Goal: Task Accomplishment & Management: Manage account settings

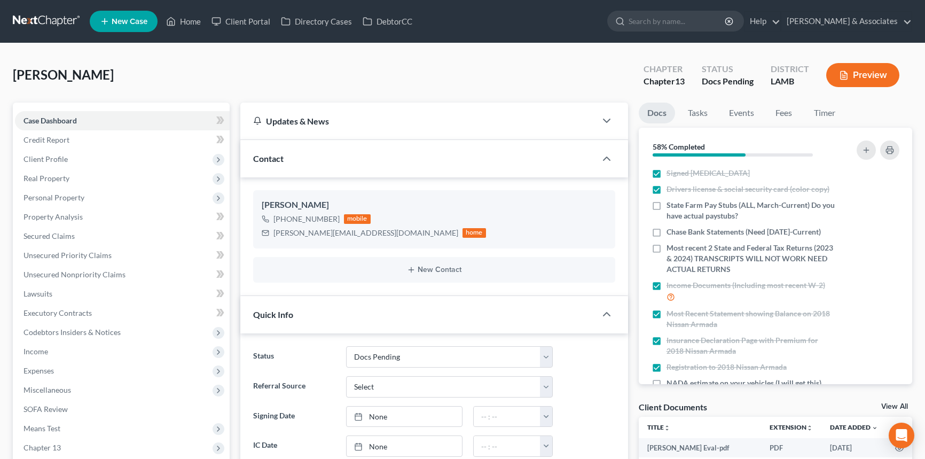
select select "6"
click at [878, 232] on icon "button" at bounding box center [882, 232] width 9 height 9
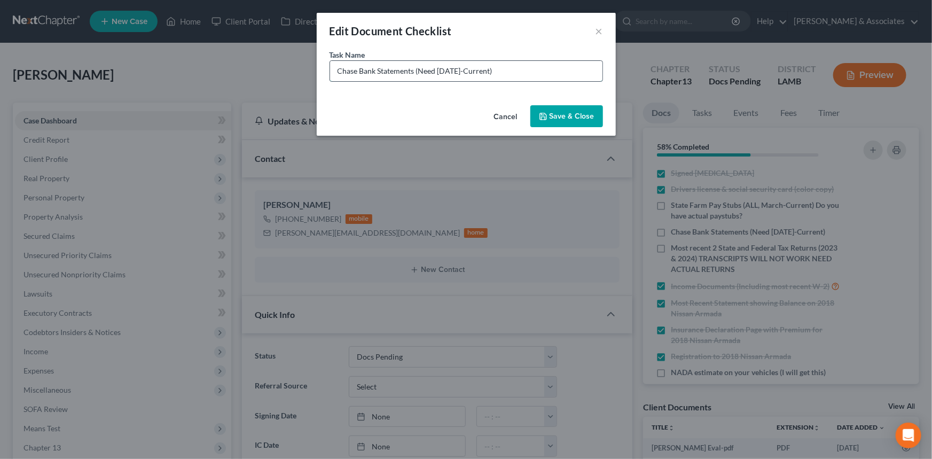
click at [516, 69] on input "Chase Bank Statements (Need [DATE]-Current)" at bounding box center [466, 71] width 272 height 20
click at [512, 37] on div "Edit Document Checklist ×" at bounding box center [466, 31] width 299 height 36
click at [518, 69] on input "Chase Bank Statements (Need [DATE]-Current)" at bounding box center [466, 71] width 272 height 20
drag, startPoint x: 518, startPoint y: 69, endPoint x: 458, endPoint y: 80, distance: 61.3
click at [458, 80] on input "Chase Bank Statements (Need [DATE]-Current)" at bounding box center [466, 71] width 272 height 20
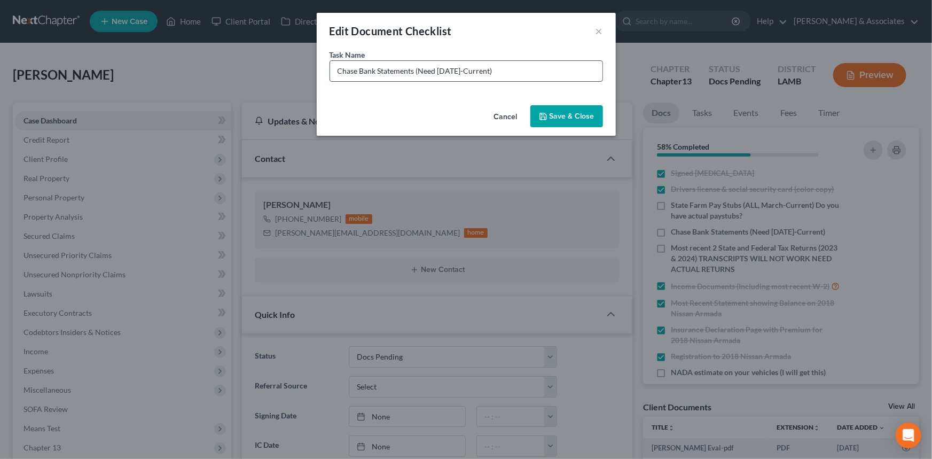
click at [511, 80] on input "Chase Bank Statements (Need [DATE]-Current)" at bounding box center [466, 71] width 272 height 20
drag, startPoint x: 512, startPoint y: 74, endPoint x: 418, endPoint y: 91, distance: 95.5
click at [418, 91] on div "Task Name * Chase Bank Statements (Need [DATE]-Current)" at bounding box center [466, 75] width 299 height 52
type input "Chase Bank Statements (Will Need September when Available)"
click at [586, 128] on div "Cancel Save & Close" at bounding box center [466, 118] width 299 height 35
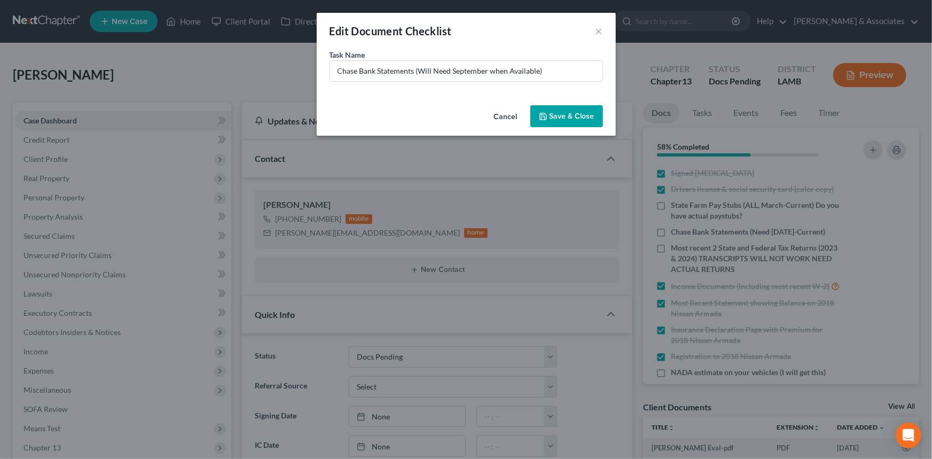
click at [586, 117] on button "Save & Close" at bounding box center [566, 116] width 73 height 22
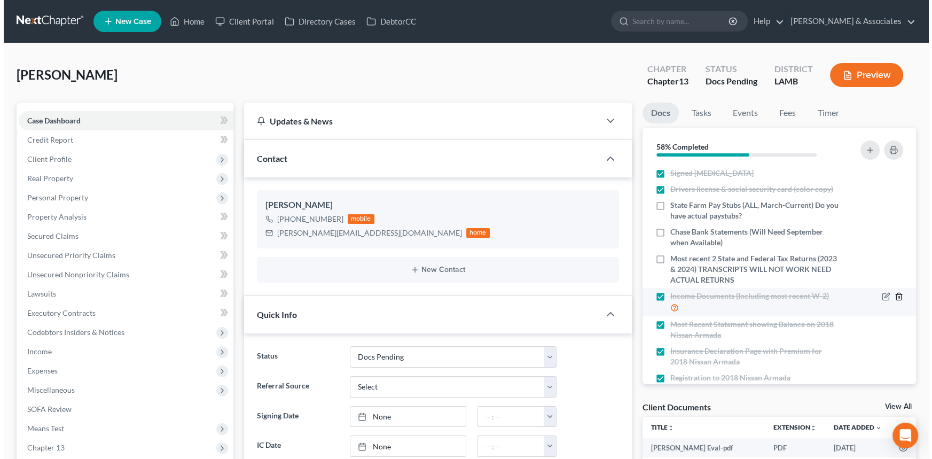
scroll to position [367, 0]
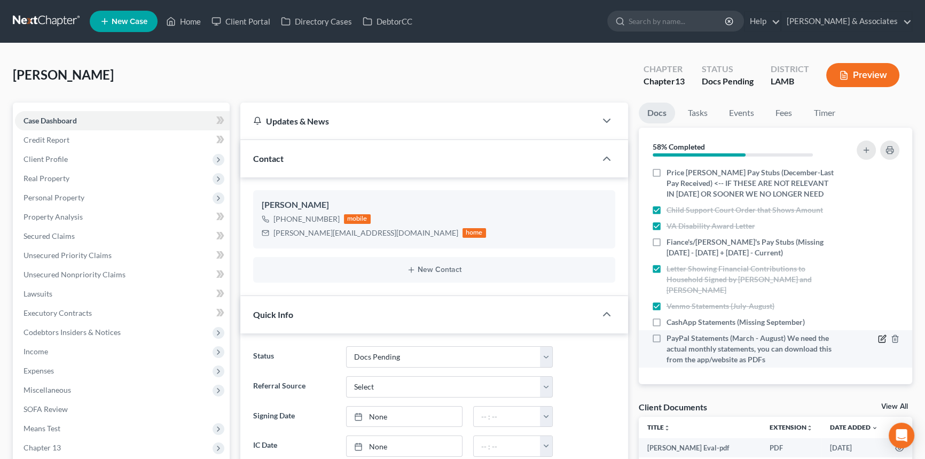
click at [878, 335] on icon "button" at bounding box center [882, 338] width 9 height 9
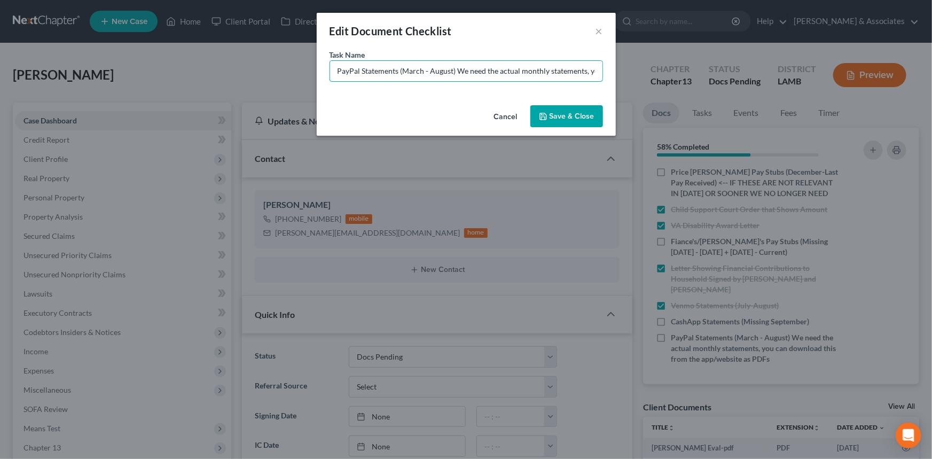
scroll to position [0, 165]
drag, startPoint x: 471, startPoint y: 61, endPoint x: 647, endPoint y: 66, distance: 175.7
click at [647, 66] on div "Edit Document Checklist × Task Name * PayPal Statements (March - August) We nee…" at bounding box center [466, 229] width 932 height 459
click at [558, 68] on input "PayPal Statements (March - August) We need the actual monthly statements, you c…" at bounding box center [466, 71] width 272 height 20
click at [592, 76] on input "PayPal Statements (March - August) We need the actual monthly statements, you c…" at bounding box center [466, 71] width 272 height 20
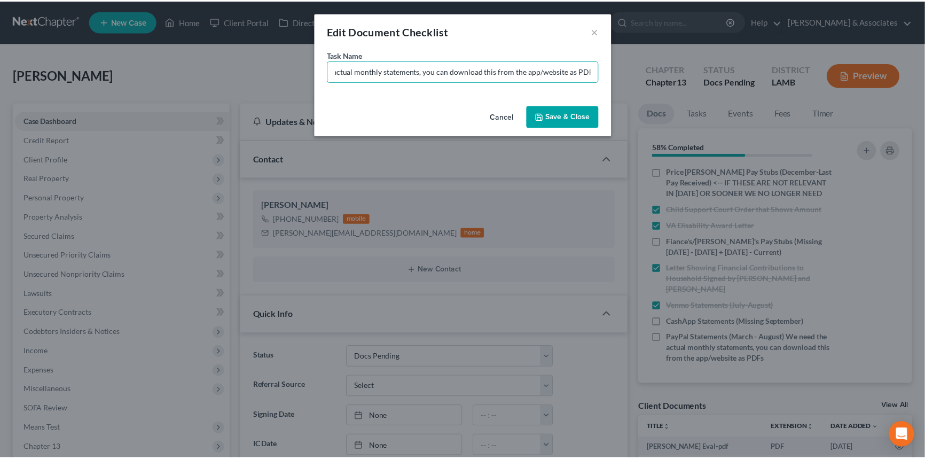
scroll to position [0, 0]
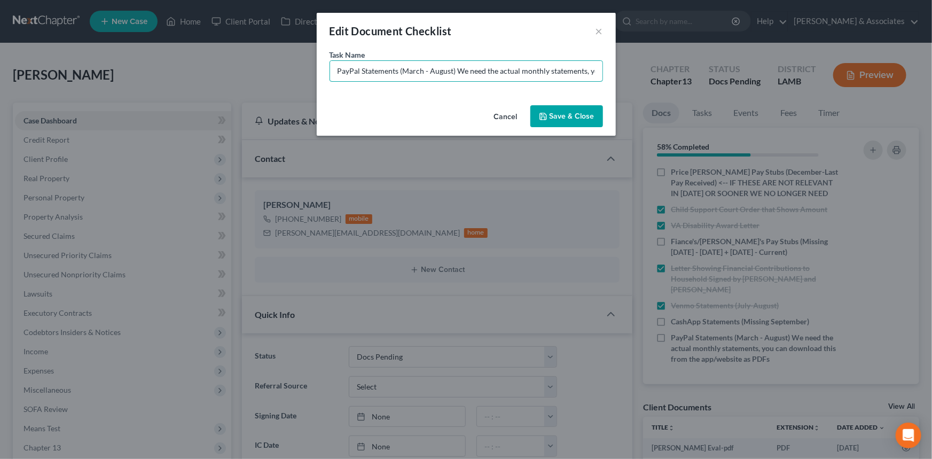
drag, startPoint x: 593, startPoint y: 73, endPoint x: 249, endPoint y: 88, distance: 344.6
click at [249, 88] on div "Edit Document Checklist × Task Name * PayPal Statements (March - August) We nee…" at bounding box center [466, 229] width 932 height 459
click at [417, 65] on input "PayPal Statements (March - August) We need the actual monthly statements, you c…" at bounding box center [466, 71] width 272 height 20
click at [419, 70] on input "PayPal Statements (March - August) We need the actual monthly statements, you c…" at bounding box center [466, 71] width 272 height 20
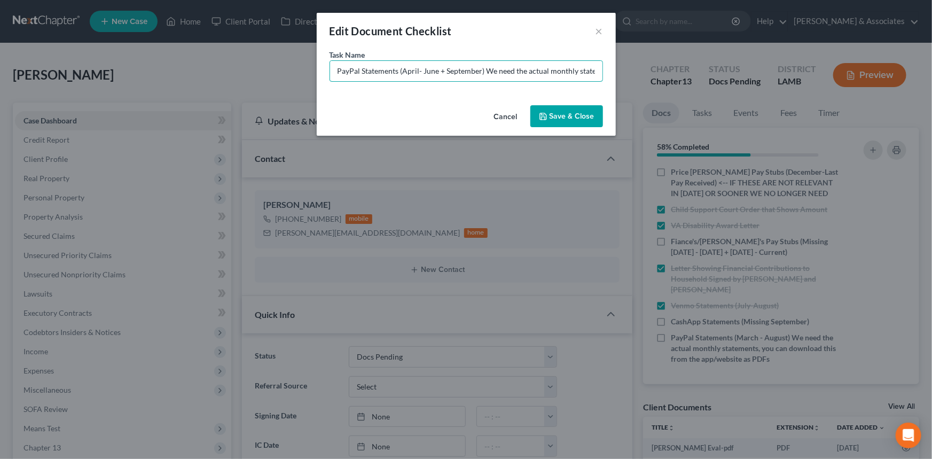
type input "PayPal Statements (April- June + September) We need the actual monthly statemen…"
click at [564, 117] on button "Save & Close" at bounding box center [566, 116] width 73 height 22
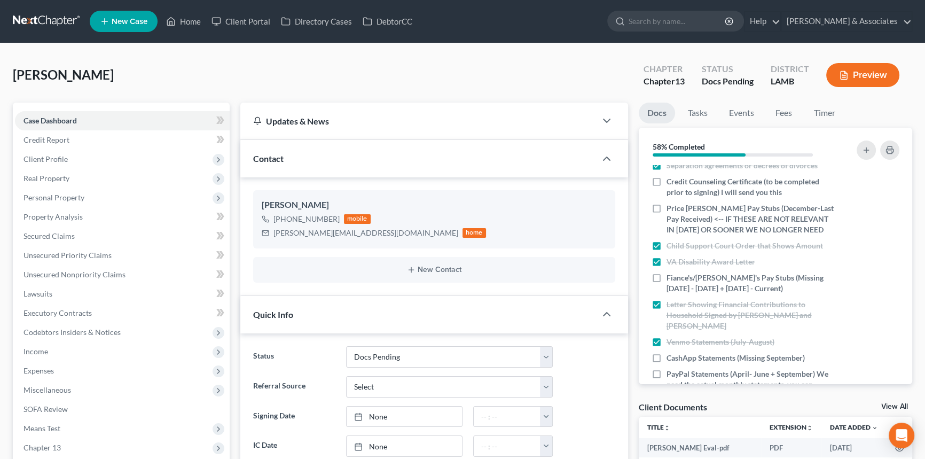
scroll to position [367, 0]
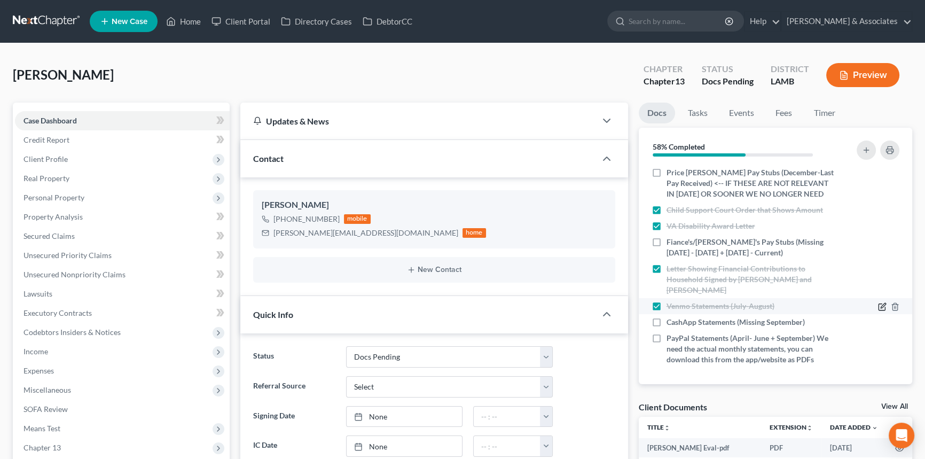
click at [878, 305] on icon "button" at bounding box center [882, 306] width 9 height 9
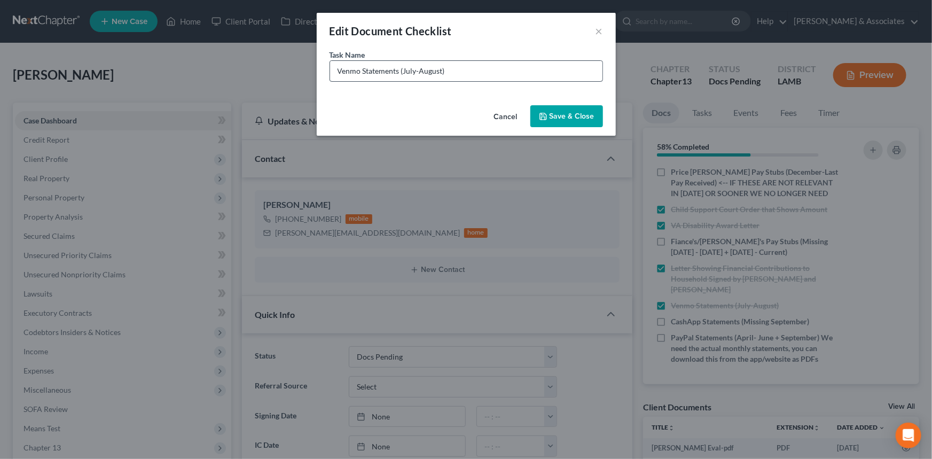
drag, startPoint x: 462, startPoint y: 81, endPoint x: 469, endPoint y: 74, distance: 10.2
click at [462, 81] on div "Task Name * Venmo Statements (July-August)" at bounding box center [466, 75] width 299 height 52
drag, startPoint x: 469, startPoint y: 74, endPoint x: 404, endPoint y: 95, distance: 68.5
click at [404, 95] on div "Task Name * Venmo Statements (July-August)" at bounding box center [466, 75] width 299 height 52
type input "Venmo Statements (September)"
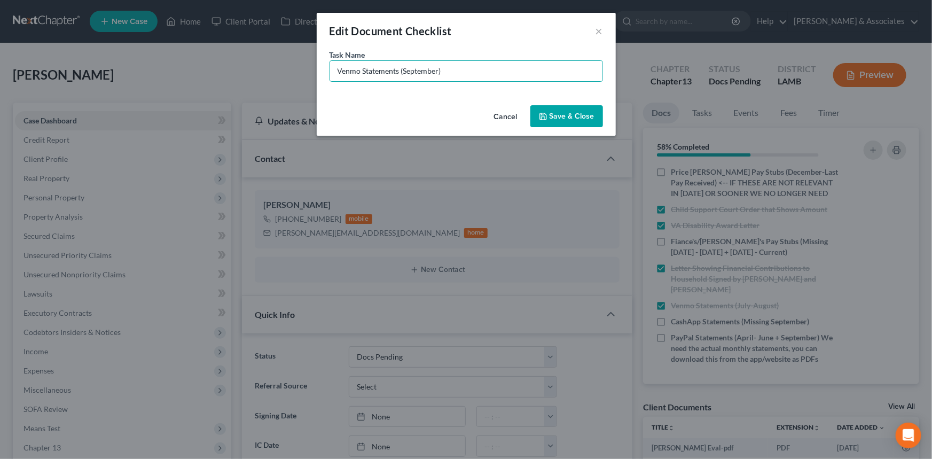
click at [556, 109] on button "Save & Close" at bounding box center [566, 116] width 73 height 22
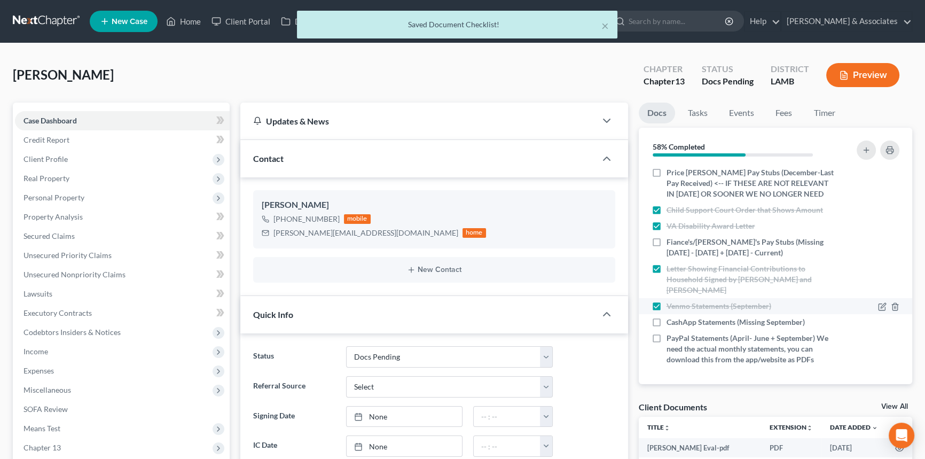
click at [666, 305] on label "Venmo Statements (September)" at bounding box center [718, 306] width 105 height 11
click at [671, 305] on input "Venmo Statements (September)" at bounding box center [674, 304] width 7 height 7
checkbox input "false"
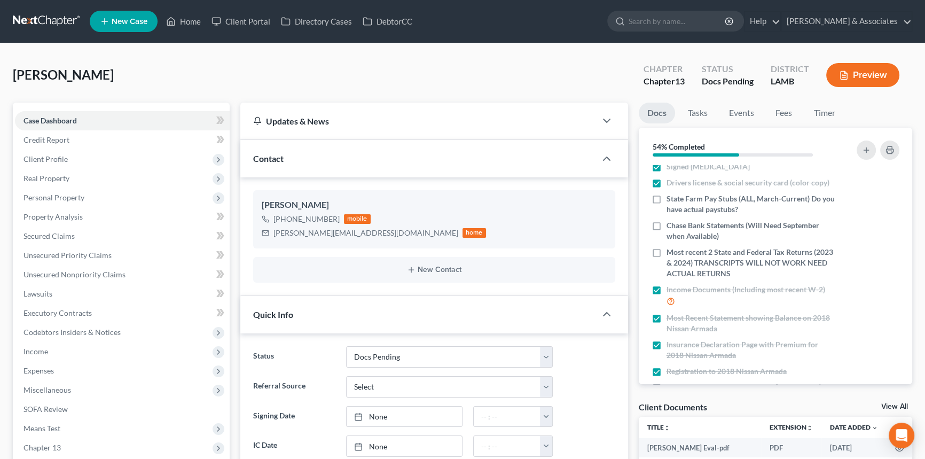
scroll to position [0, 0]
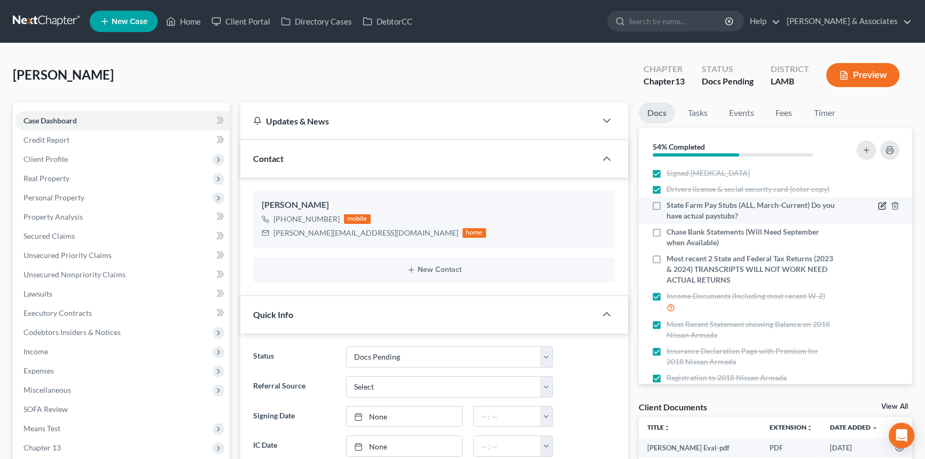
click at [878, 202] on icon "button" at bounding box center [882, 205] width 9 height 9
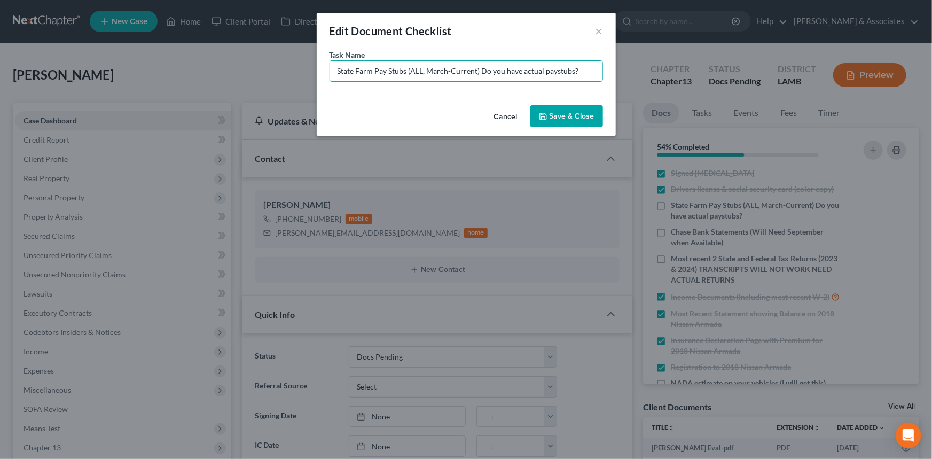
drag, startPoint x: 557, startPoint y: 74, endPoint x: 411, endPoint y: 99, distance: 148.5
click at [411, 99] on div "Task Name * State Farm Pay Stubs (ALL, March-Current) Do you have actual paystu…" at bounding box center [466, 75] width 299 height 52
type input "State Farm Pay Stubs ([DATE]-Current)"
click at [567, 112] on button "Save & Close" at bounding box center [566, 116] width 73 height 22
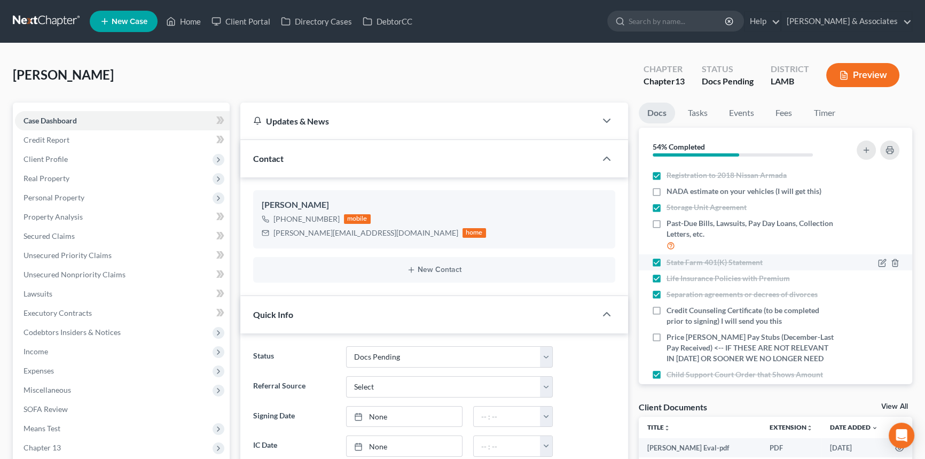
scroll to position [356, 0]
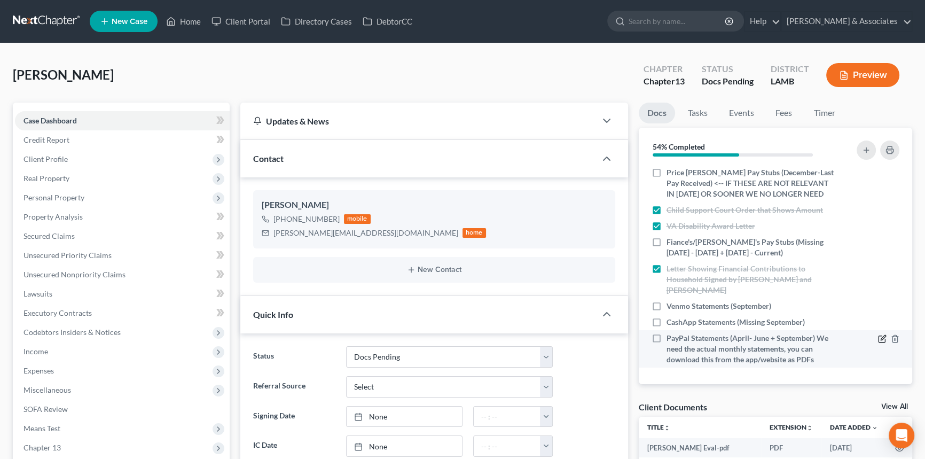
click at [878, 335] on icon "button" at bounding box center [882, 338] width 9 height 9
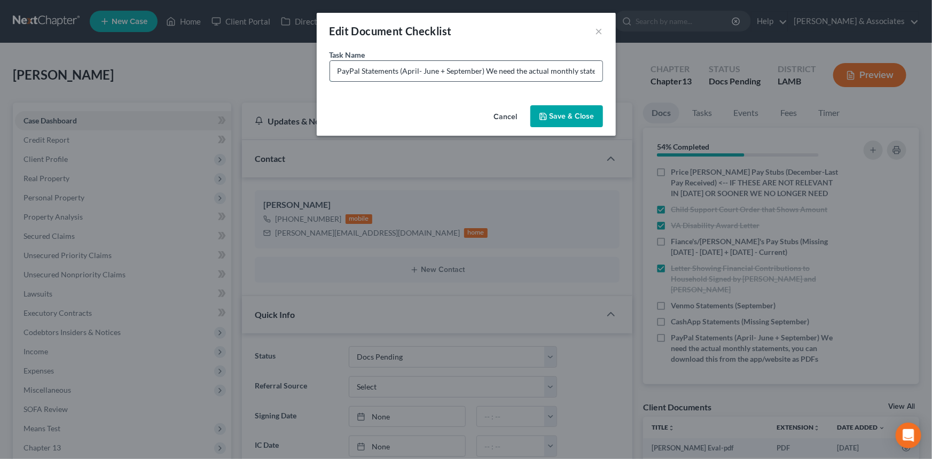
click at [404, 74] on input "PayPal Statements (April- June + September) We need the actual monthly statemen…" at bounding box center [466, 71] width 272 height 20
click at [443, 71] on input "PayPal Statements (Missing April- June + September) We need the actual monthly …" at bounding box center [466, 71] width 272 height 20
type input "PayPal Statements (Missing April - June + September) We need the actual monthly…"
click at [544, 110] on button "Save & Close" at bounding box center [566, 116] width 73 height 22
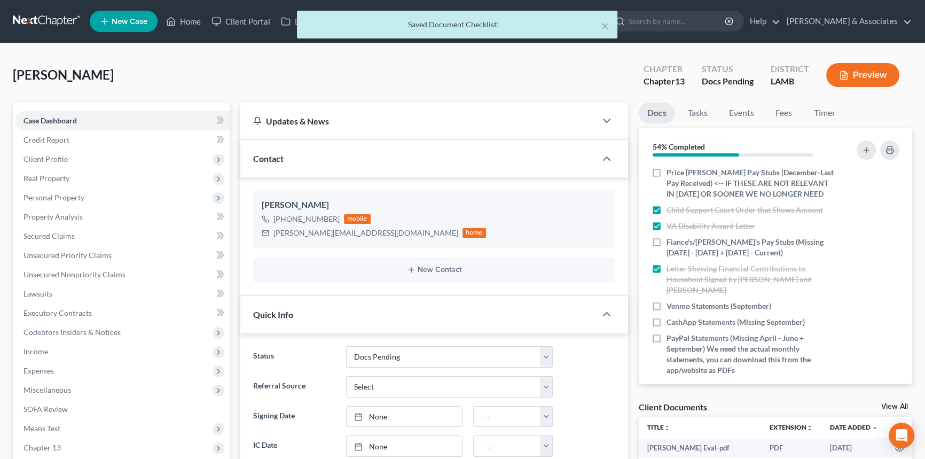
scroll to position [354, 0]
click at [869, 305] on div at bounding box center [872, 307] width 65 height 11
click at [878, 305] on icon "button" at bounding box center [882, 308] width 9 height 9
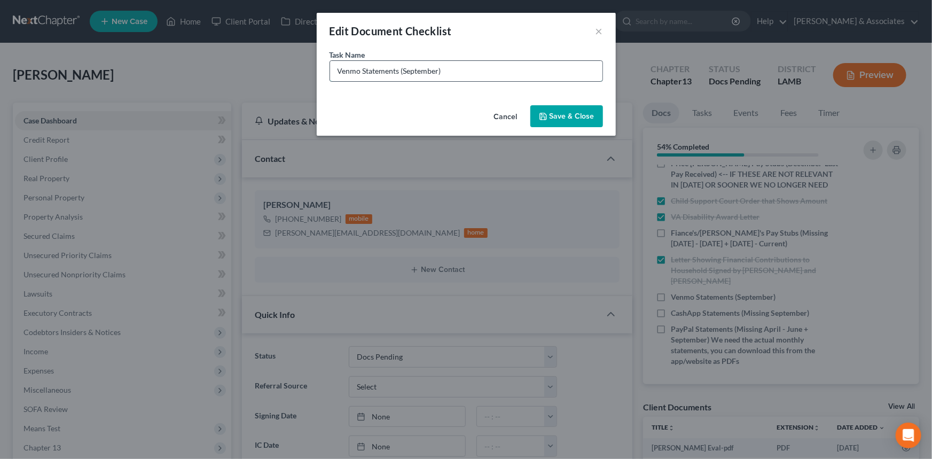
click at [401, 69] on input "Venmo Statements (September)" at bounding box center [466, 71] width 272 height 20
type input "Venmo Statements (Missing September)"
click at [593, 113] on button "Save & Close" at bounding box center [566, 116] width 73 height 22
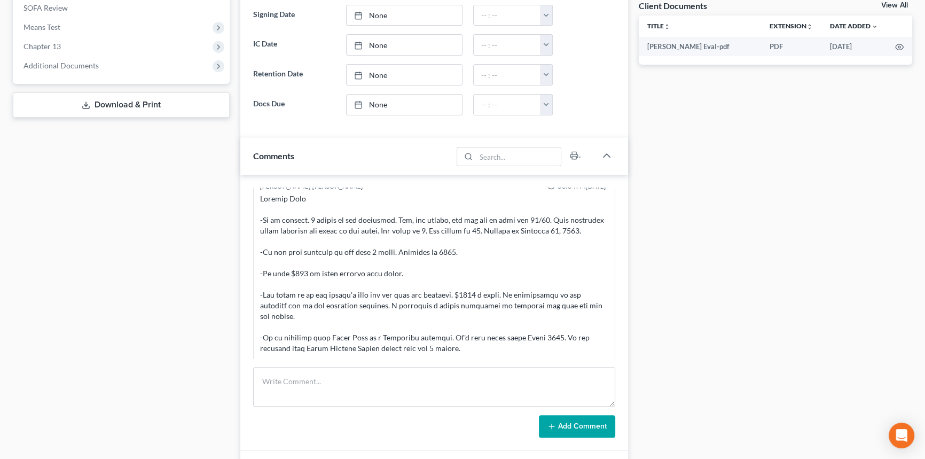
scroll to position [0, 0]
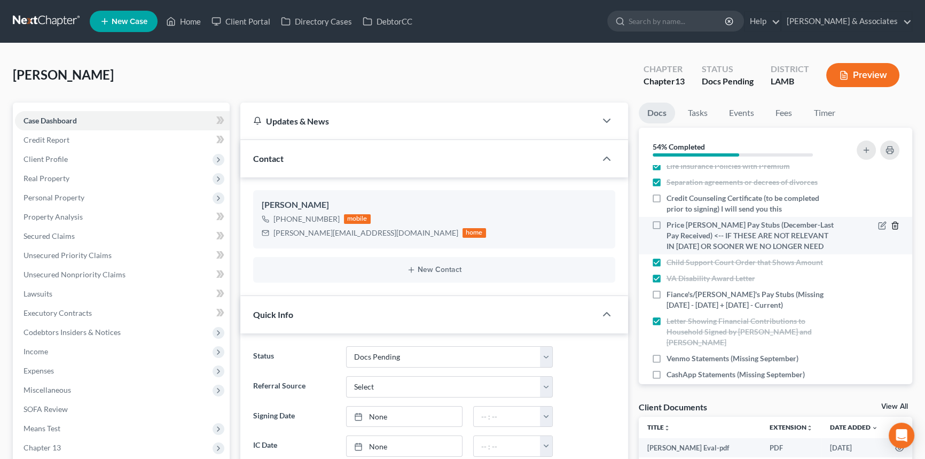
click at [890, 224] on icon "button" at bounding box center [894, 225] width 9 height 9
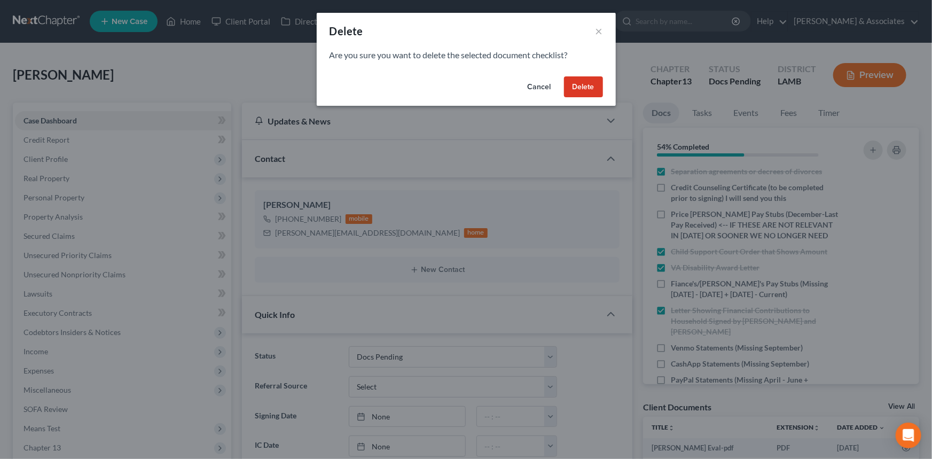
click at [586, 88] on button "Delete" at bounding box center [583, 86] width 39 height 21
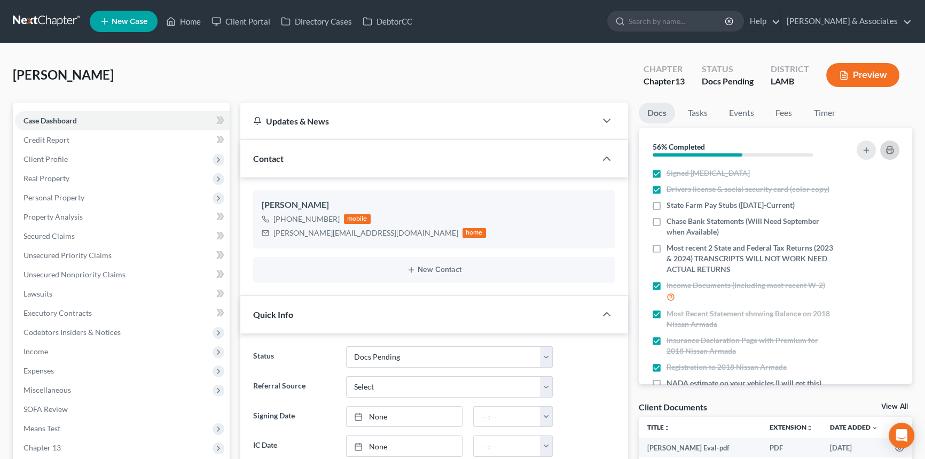
click at [885, 151] on icon "button" at bounding box center [889, 150] width 9 height 9
click at [510, 81] on div "[PERSON_NAME] Upgraded Chapter Chapter 13 Status Docs Pending District [GEOGRAP…" at bounding box center [462, 79] width 899 height 46
click at [304, 231] on div "[PERSON_NAME][EMAIL_ADDRESS][DOMAIN_NAME]" at bounding box center [365, 232] width 185 height 11
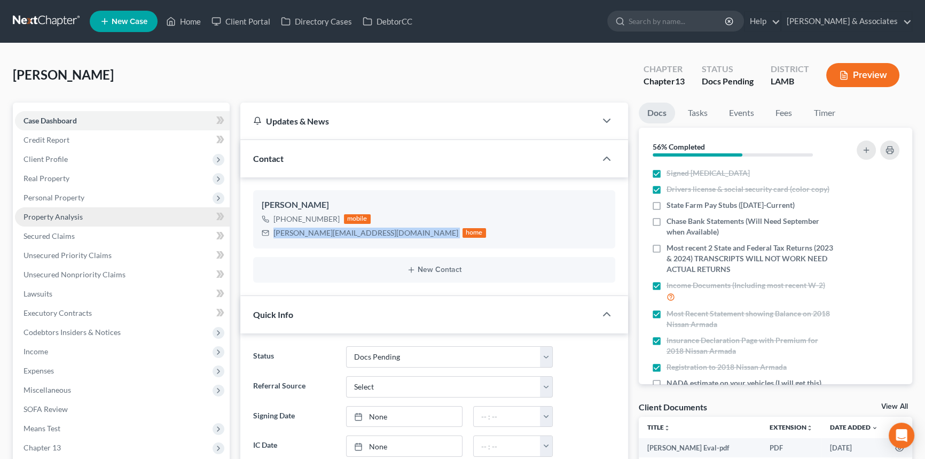
copy div "[PERSON_NAME][EMAIL_ADDRESS][DOMAIN_NAME]"
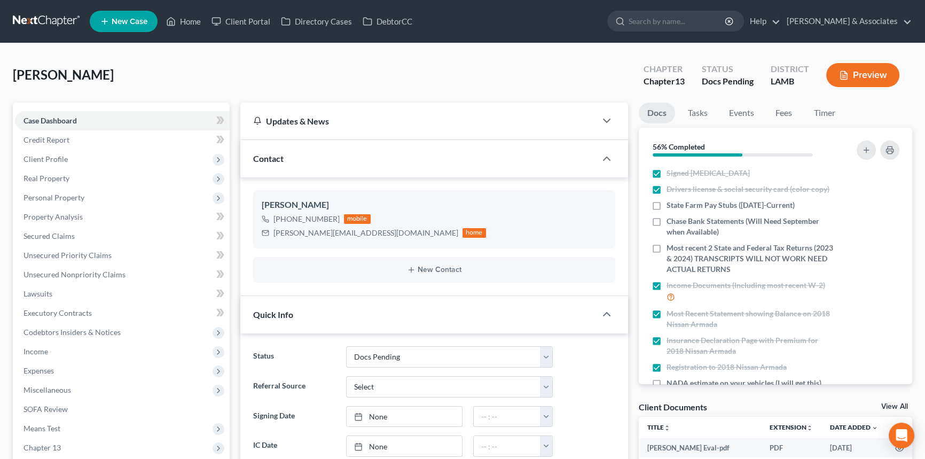
click at [376, 77] on div "[PERSON_NAME] Upgraded Chapter Chapter 13 Status Docs Pending District [GEOGRAP…" at bounding box center [462, 79] width 899 height 46
click at [287, 234] on div "[PERSON_NAME][EMAIL_ADDRESS][DOMAIN_NAME]" at bounding box center [365, 232] width 185 height 11
click at [288, 234] on div "[PERSON_NAME][EMAIL_ADDRESS][DOMAIN_NAME]" at bounding box center [365, 232] width 185 height 11
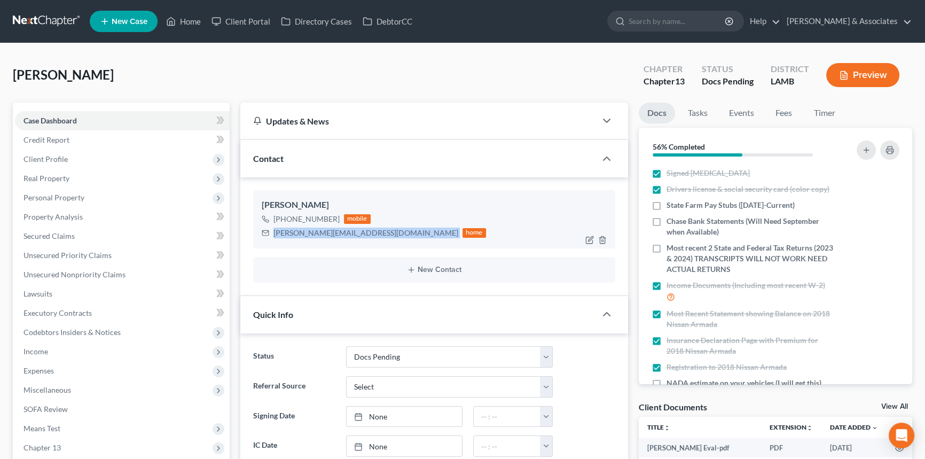
click at [288, 234] on div "[PERSON_NAME][EMAIL_ADDRESS][DOMAIN_NAME]" at bounding box center [365, 232] width 185 height 11
copy div "[PERSON_NAME][EMAIL_ADDRESS][DOMAIN_NAME]"
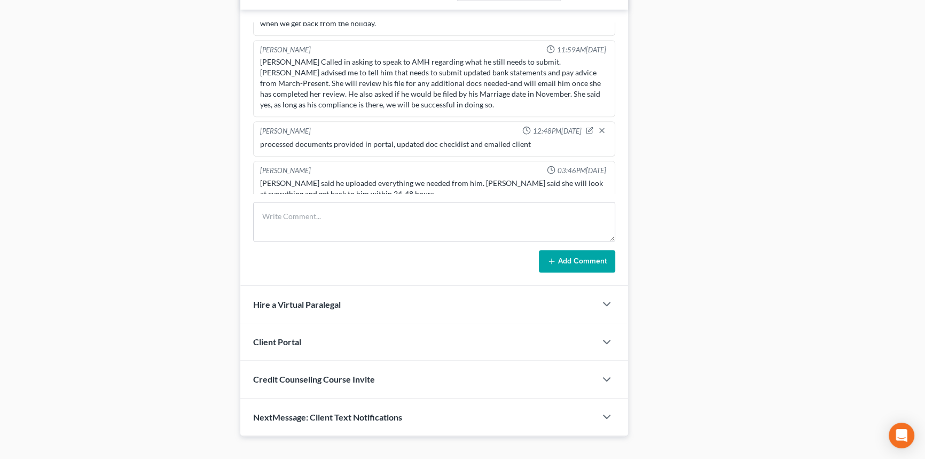
scroll to position [581, 0]
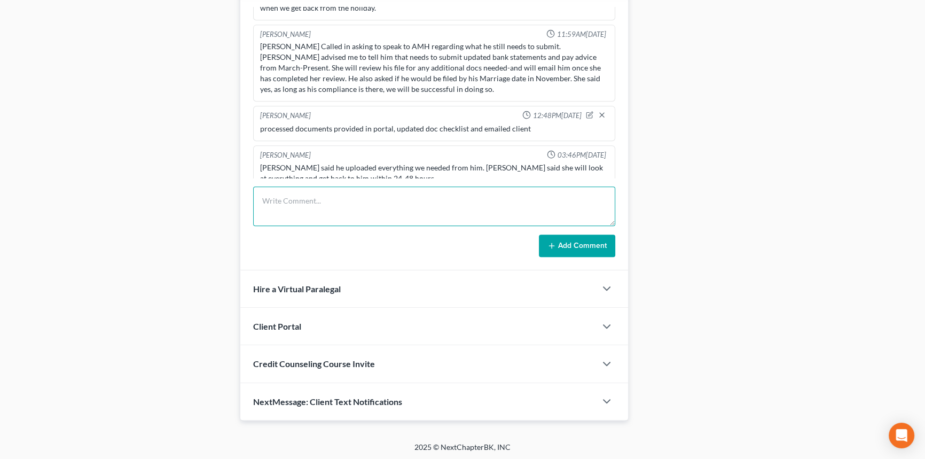
click at [338, 217] on textarea at bounding box center [434, 206] width 362 height 40
type textarea "spoke with client on remaining docs, set deadlines and signings etc for next we…"
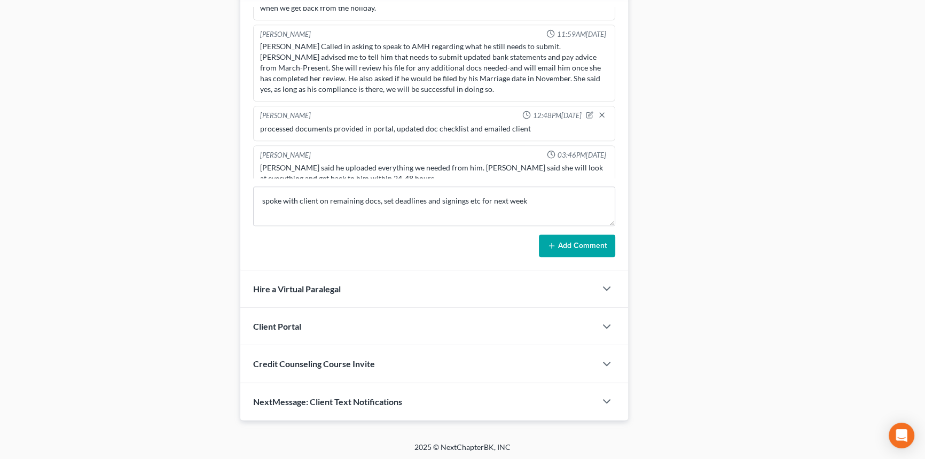
click at [563, 240] on button "Add Comment" at bounding box center [577, 245] width 76 height 22
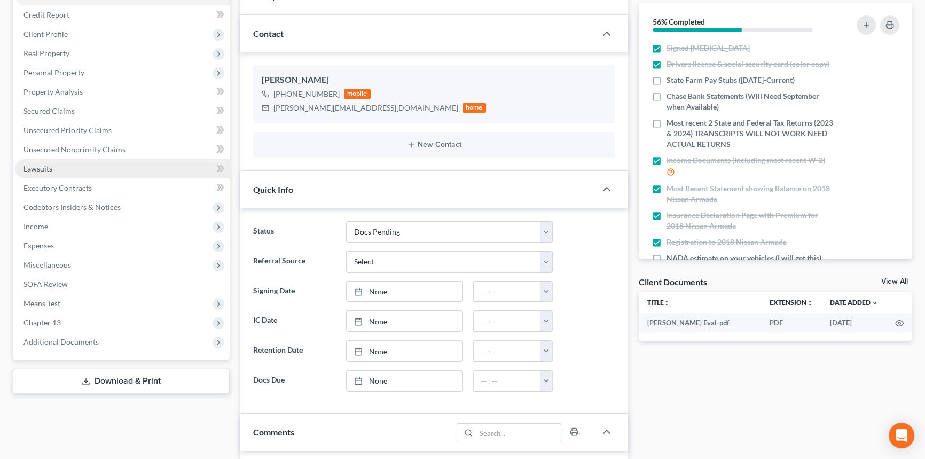
scroll to position [0, 0]
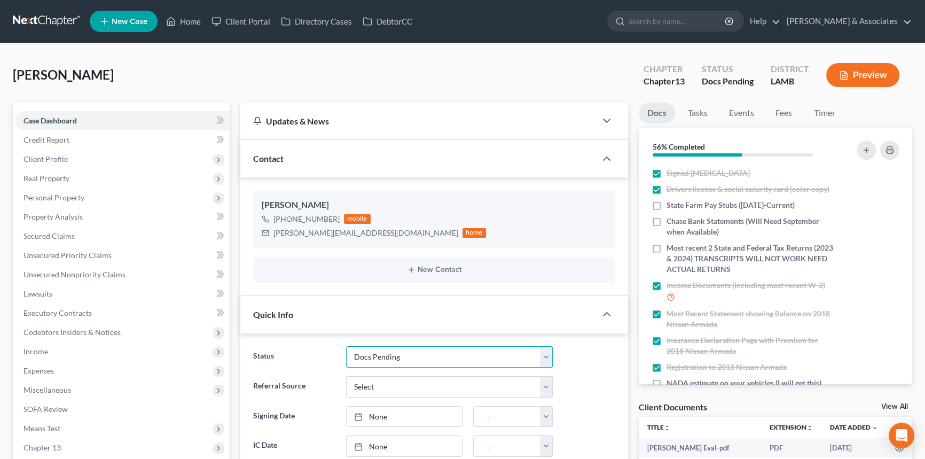
click at [372, 358] on select "Amended Plan Needed Awaiting Income Closed Confirmed Discharged Dismissed Docs …" at bounding box center [449, 356] width 207 height 21
select select "15"
click at [346, 346] on select "Amended Plan Needed Awaiting Income Closed Confirmed Discharged Dismissed Docs …" at bounding box center [449, 356] width 207 height 21
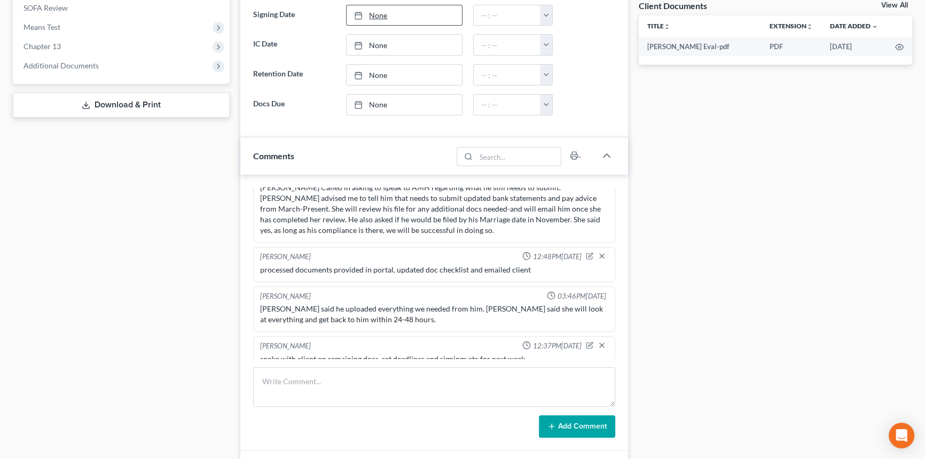
click at [382, 6] on link "None" at bounding box center [403, 15] width 115 height 20
type input "[DATE]"
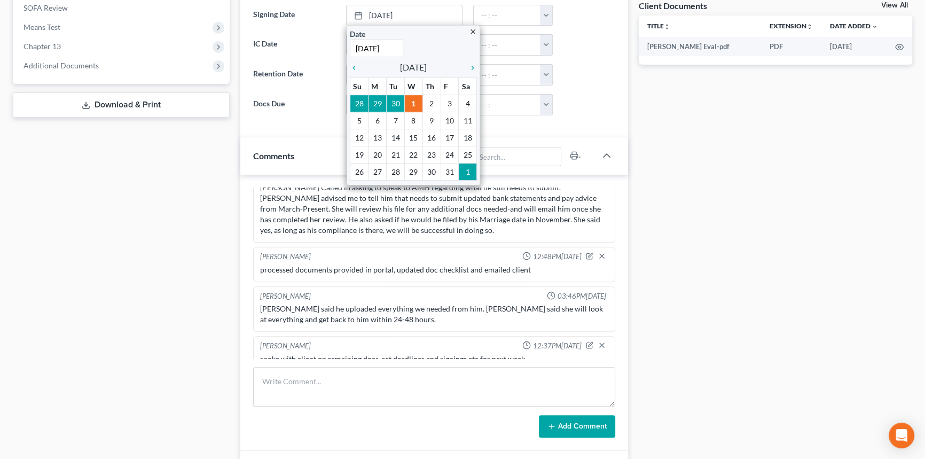
click at [154, 203] on div "Case Dashboard Payments Invoices Payments Payments Credit Report Client Profile" at bounding box center [120, 151] width 227 height 899
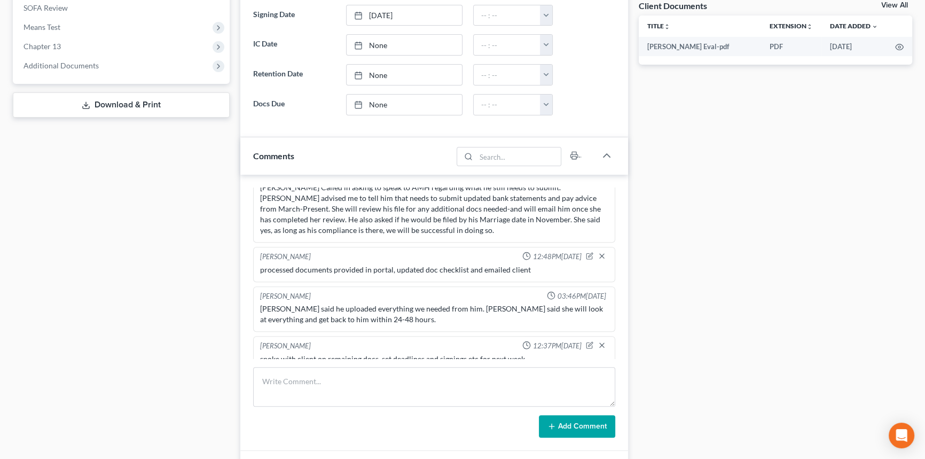
scroll to position [0, 0]
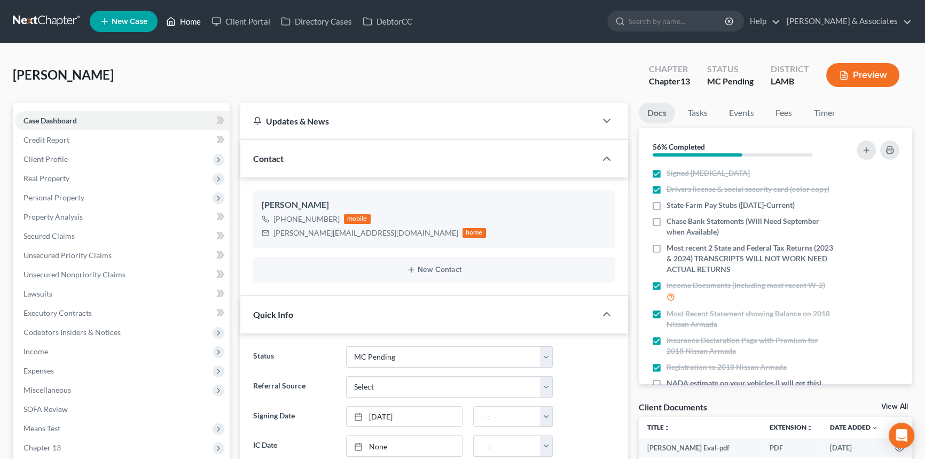
click at [182, 30] on link "Home" at bounding box center [183, 21] width 45 height 19
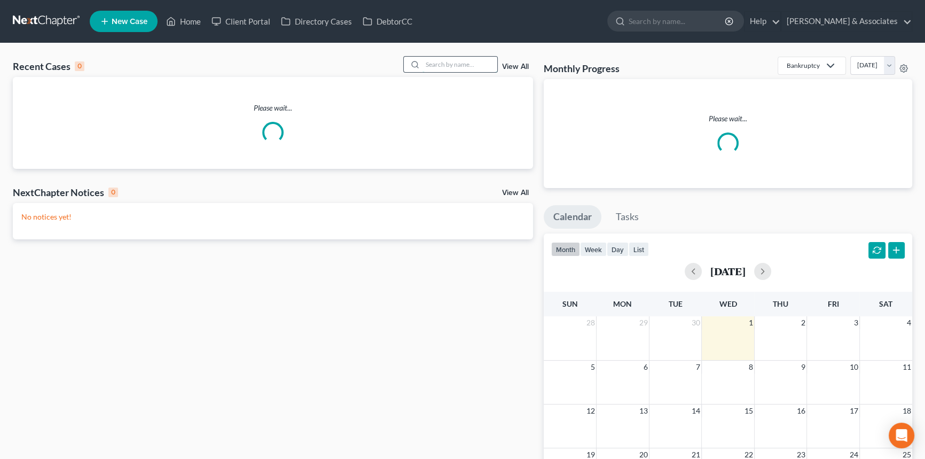
click at [427, 72] on input "search" at bounding box center [459, 64] width 75 height 15
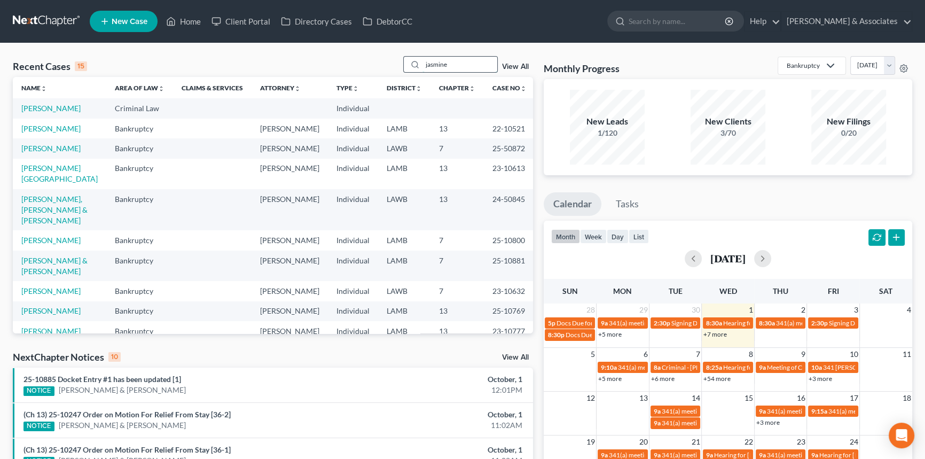
click at [450, 58] on input "jasmine" at bounding box center [459, 64] width 75 height 15
type input "jasmine"
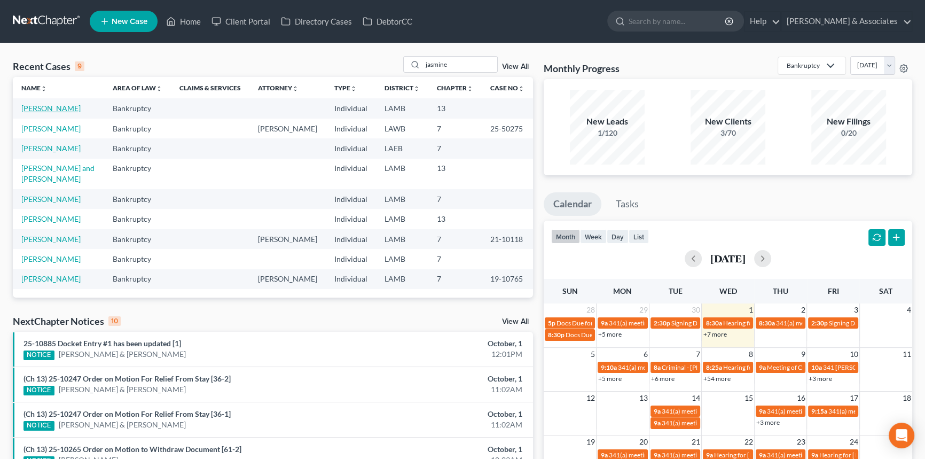
click at [66, 107] on link "[PERSON_NAME]" at bounding box center [50, 108] width 59 height 9
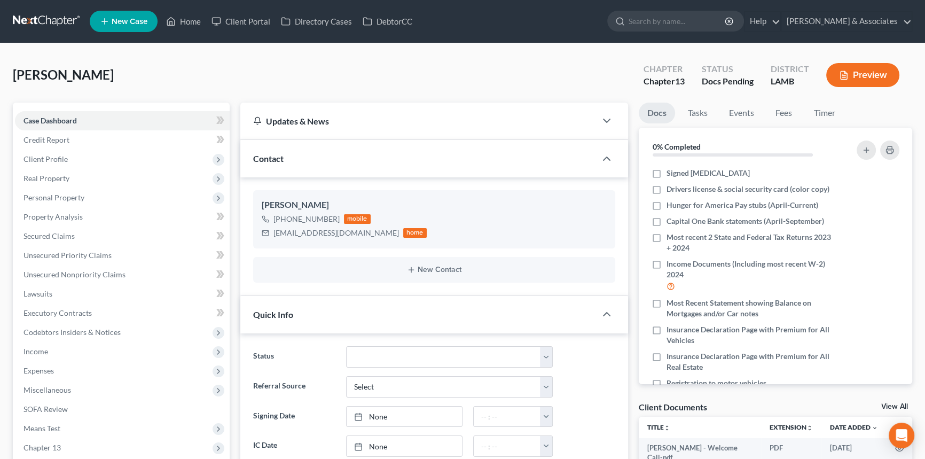
scroll to position [245, 0]
click at [42, 89] on div "[PERSON_NAME] Upgraded Chapter Chapter 13 Status Docs Pending District [GEOGRAP…" at bounding box center [462, 79] width 899 height 46
click at [65, 157] on span "Client Profile" at bounding box center [45, 158] width 44 height 9
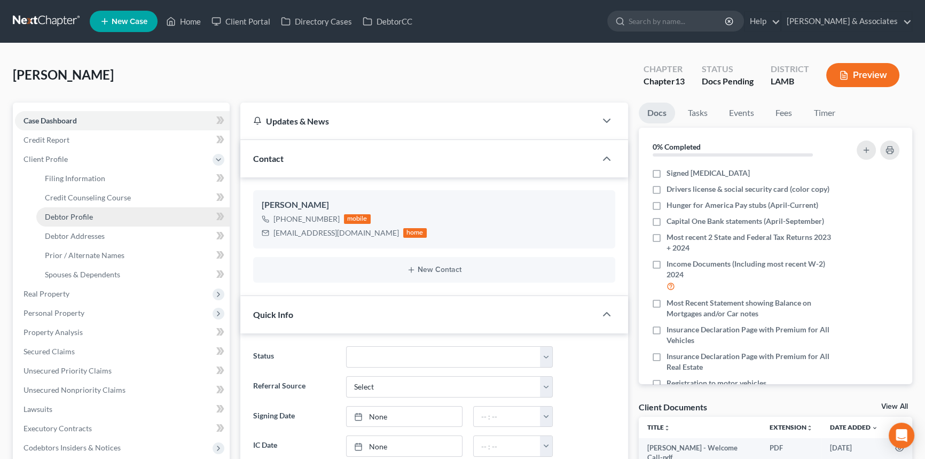
click at [85, 215] on span "Debtor Profile" at bounding box center [69, 216] width 48 height 9
select select "0"
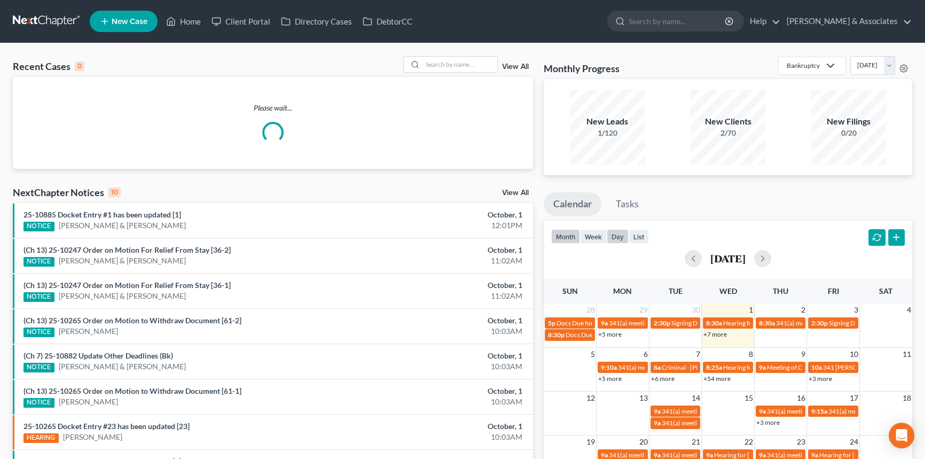
click at [619, 233] on button "day" at bounding box center [617, 236] width 22 height 14
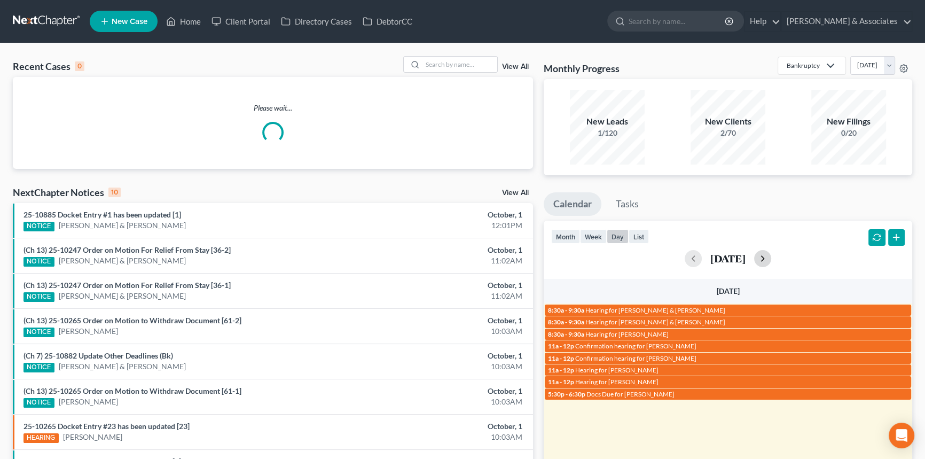
click at [771, 256] on button "button" at bounding box center [762, 258] width 17 height 17
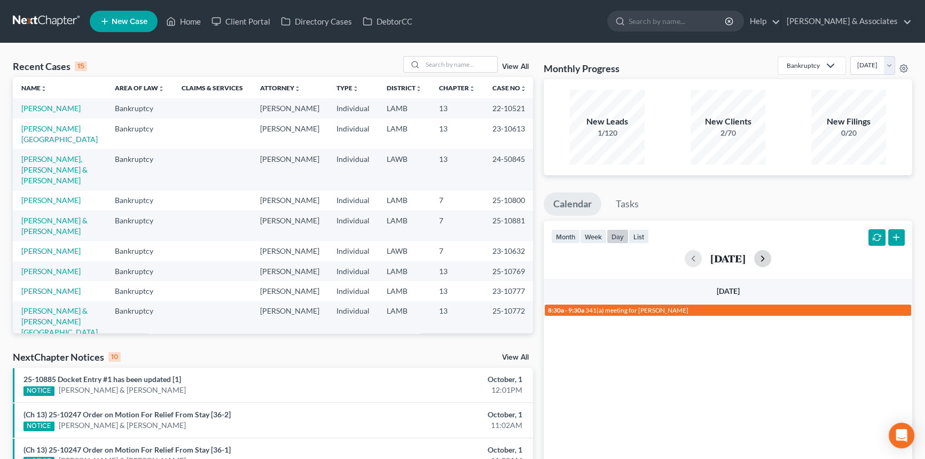
click at [775, 256] on div "October 2, 2025" at bounding box center [727, 258] width 353 height 17
click at [771, 256] on button "button" at bounding box center [762, 258] width 17 height 17
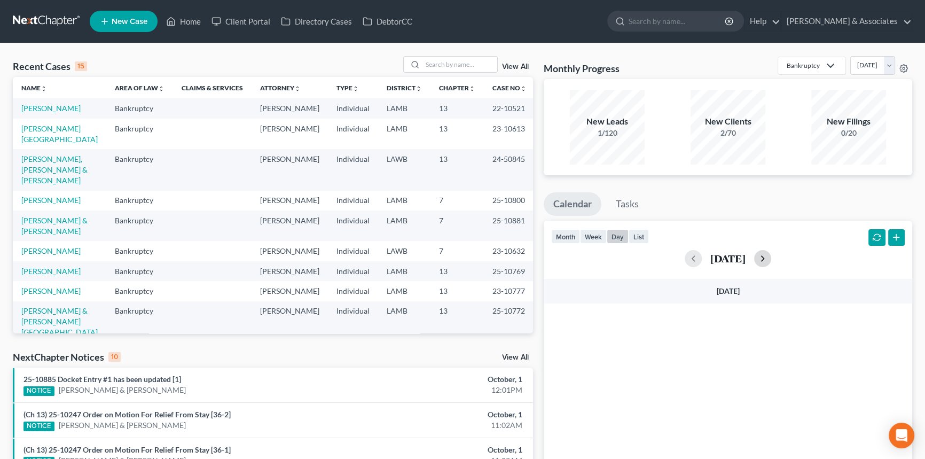
click at [771, 256] on button "button" at bounding box center [762, 258] width 17 height 17
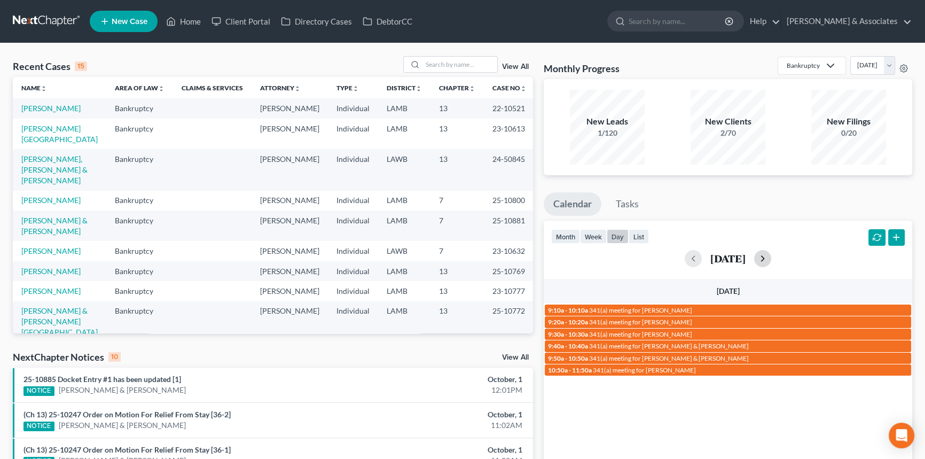
click at [771, 256] on button "button" at bounding box center [762, 258] width 17 height 17
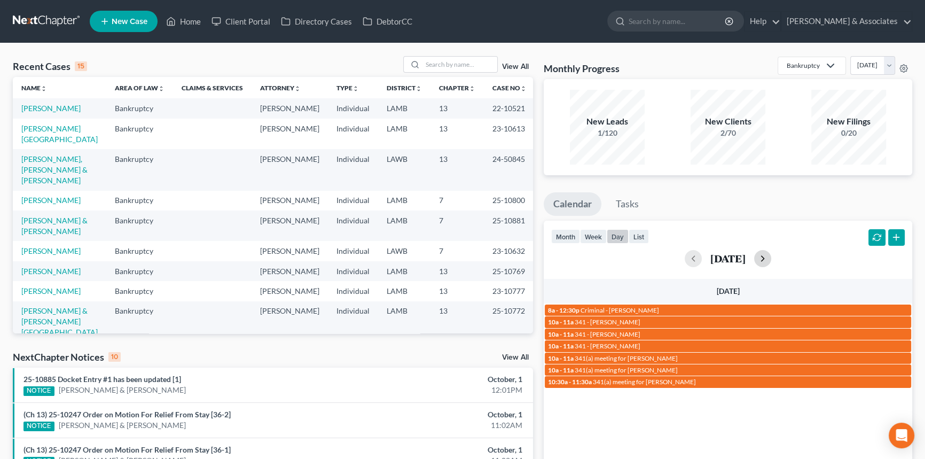
click at [771, 256] on button "button" at bounding box center [762, 258] width 17 height 17
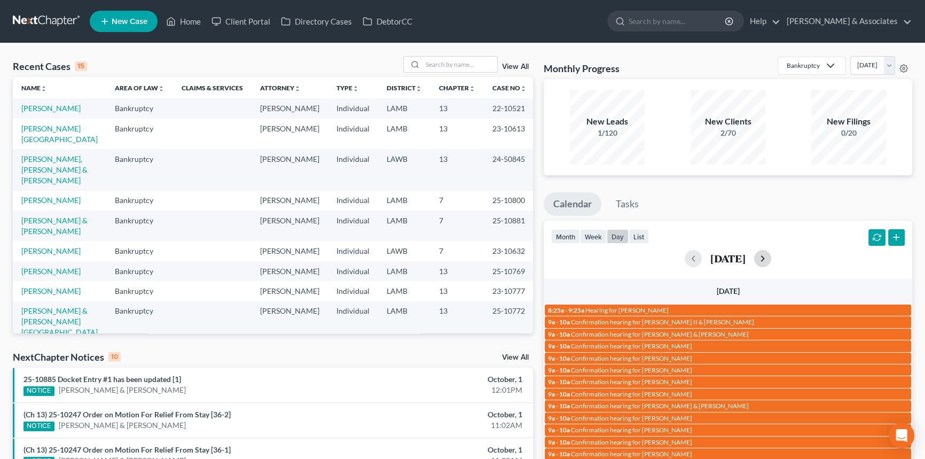
click at [771, 256] on button "button" at bounding box center [762, 258] width 17 height 17
